Goal: Task Accomplishment & Management: Complete application form

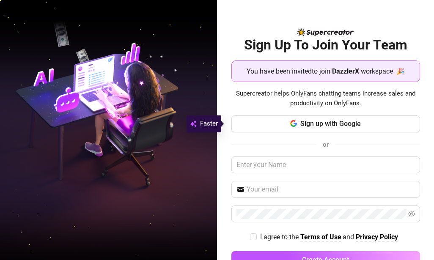
click at [213, 61] on img at bounding box center [108, 130] width 217 height 272
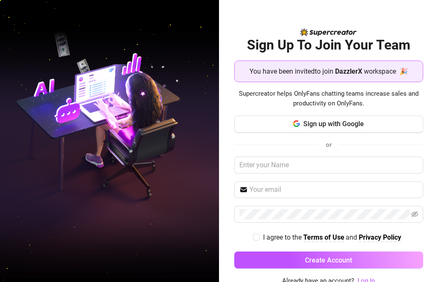
scroll to position [4, 0]
click at [51, 138] on img at bounding box center [109, 141] width 219 height 274
click at [80, 101] on img at bounding box center [109, 141] width 219 height 274
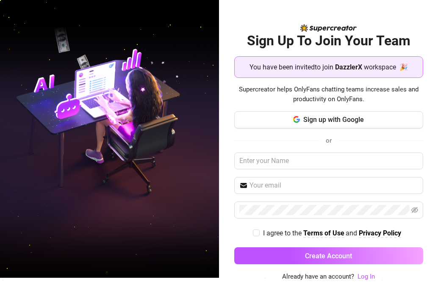
scroll to position [4, 0]
click at [316, 153] on input "text" at bounding box center [328, 160] width 189 height 17
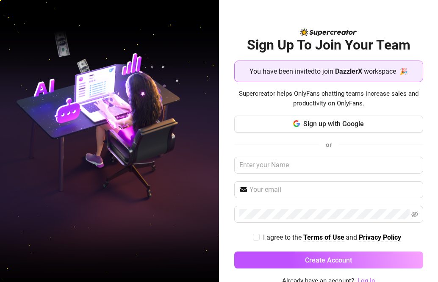
click at [303, 71] on span "You have been invited to join" at bounding box center [291, 71] width 84 height 11
click at [340, 77] on div "You have been invited to join DazzlerX workspace 🎉" at bounding box center [329, 71] width 178 height 14
click at [273, 73] on span "You have been invited to join" at bounding box center [291, 71] width 84 height 11
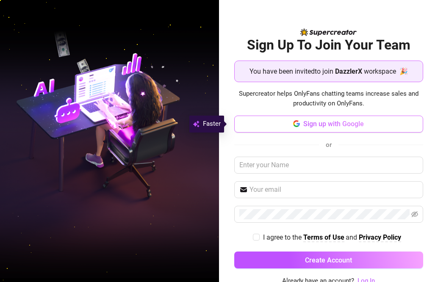
click at [315, 124] on span "Sign up with Google" at bounding box center [333, 124] width 61 height 8
